Goal: Information Seeking & Learning: Learn about a topic

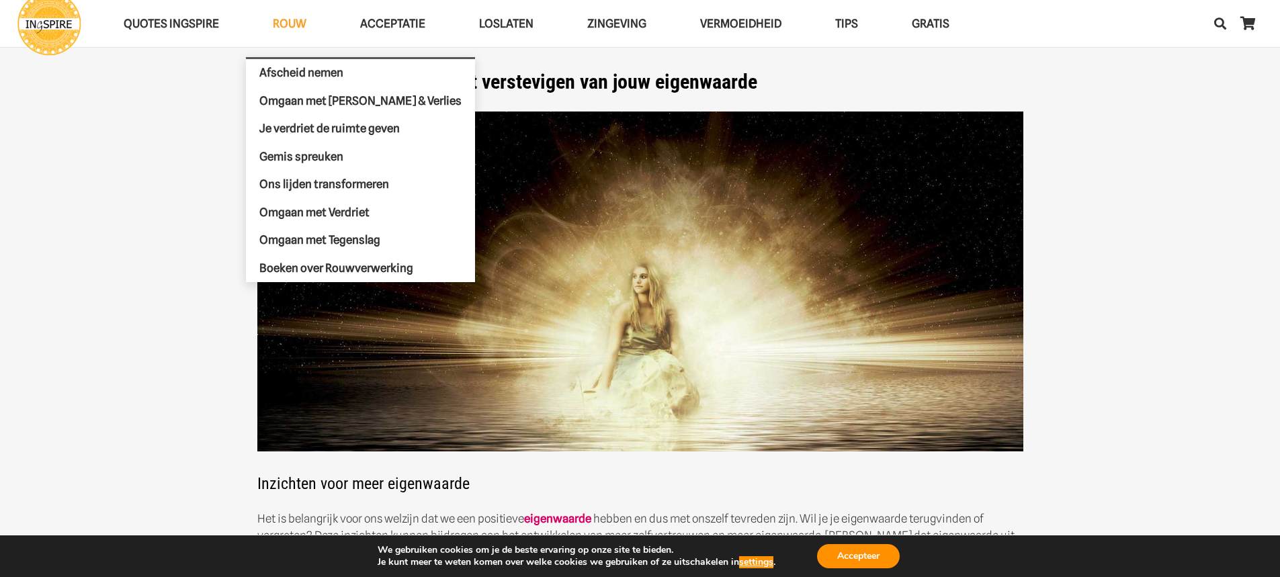
click at [290, 24] on span "ROUW" at bounding box center [290, 23] width 34 height 13
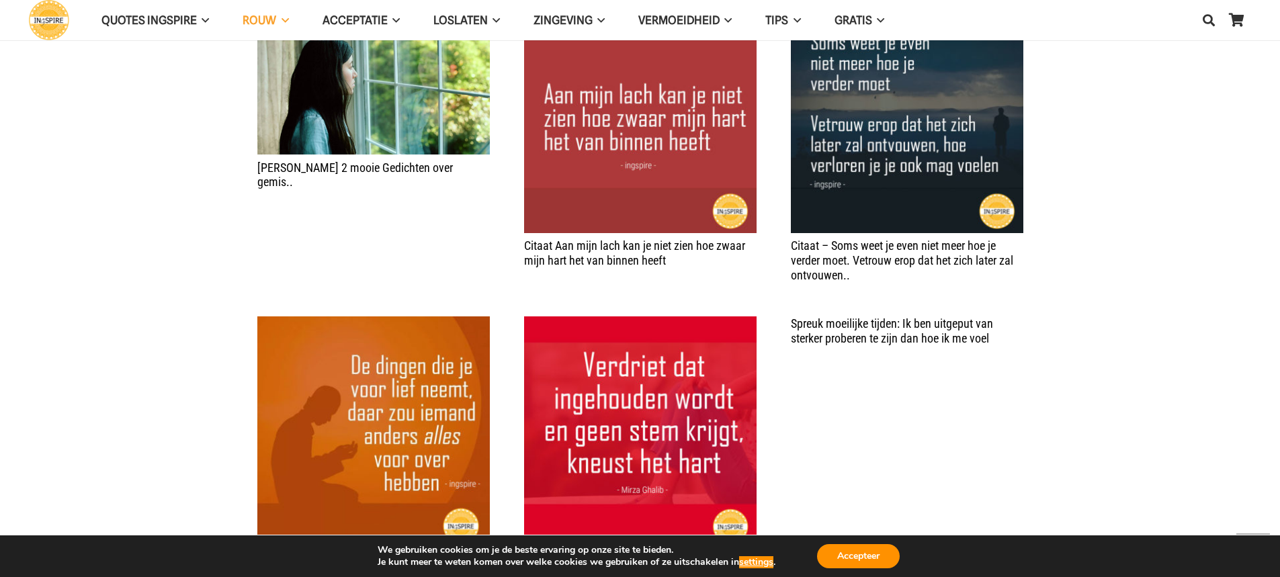
scroll to position [1546, 0]
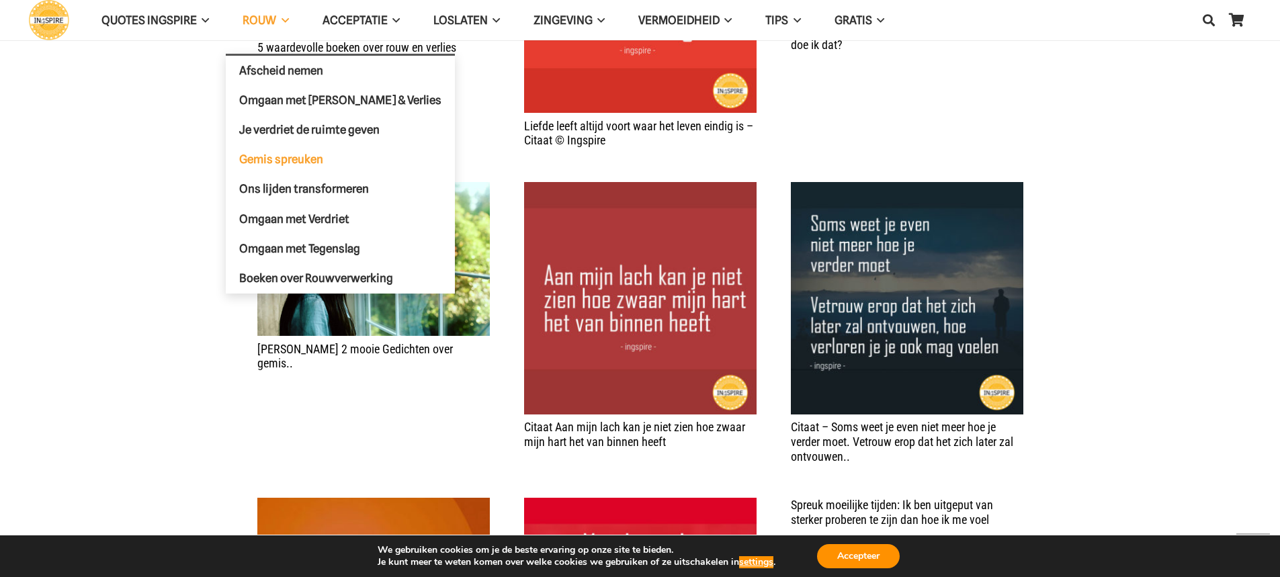
click at [279, 158] on span "Gemis spreuken" at bounding box center [281, 159] width 84 height 13
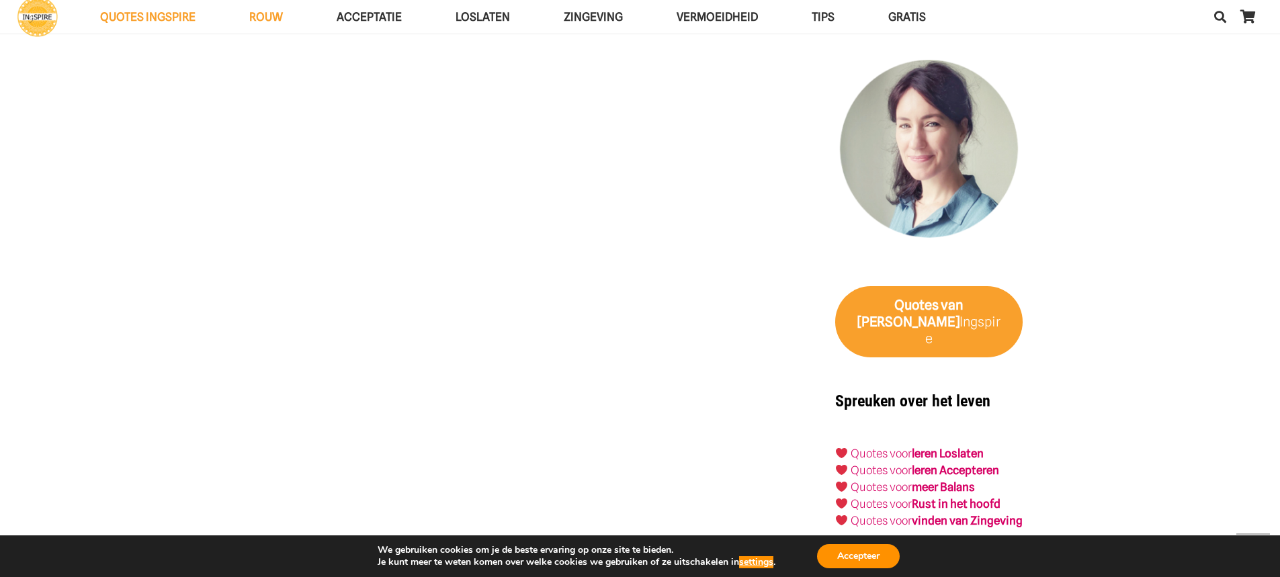
scroll to position [1869, 0]
